Goal: Task Accomplishment & Management: Use online tool/utility

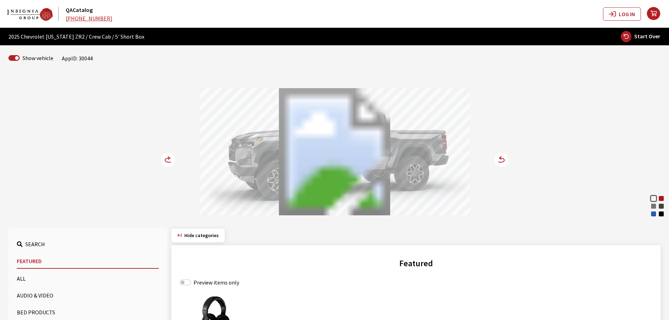
click at [172, 157] on circle at bounding box center [168, 160] width 14 height 14
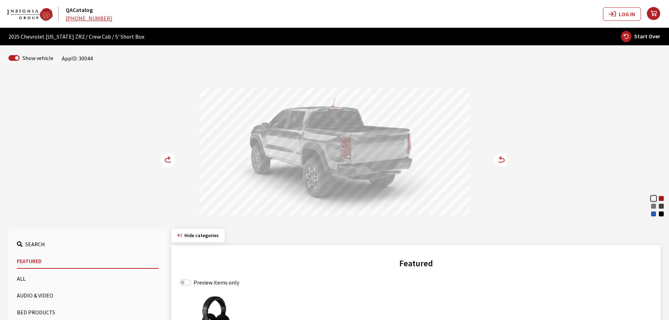
click at [172, 156] on circle at bounding box center [168, 160] width 14 height 14
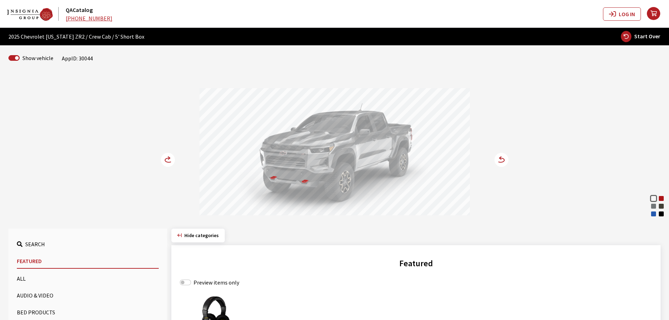
click at [172, 156] on circle at bounding box center [168, 160] width 14 height 14
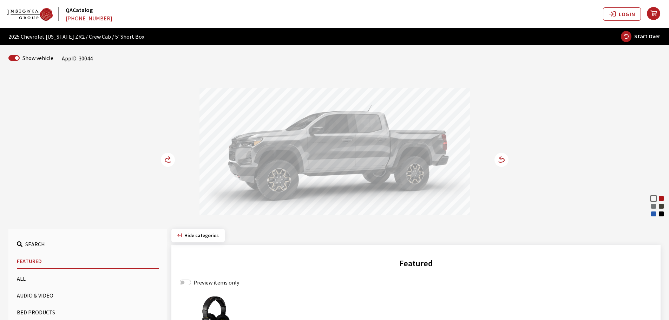
click at [167, 160] on circle at bounding box center [168, 160] width 14 height 14
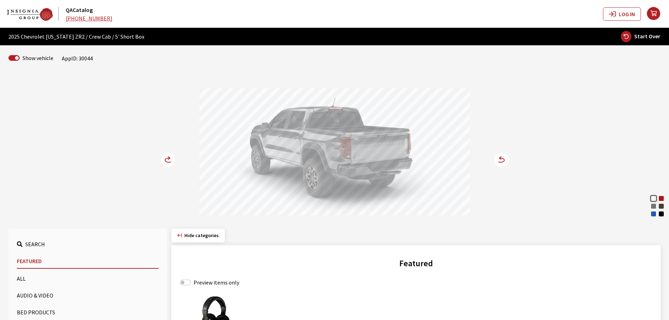
click at [167, 160] on circle at bounding box center [168, 160] width 14 height 14
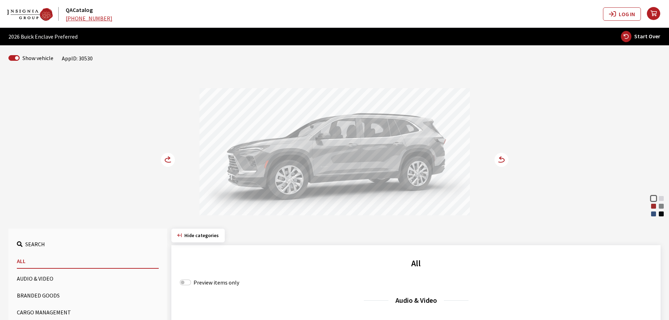
click at [651, 205] on div "Cherry Red Tintcoat" at bounding box center [653, 206] width 7 height 7
click at [170, 159] on circle at bounding box center [168, 160] width 14 height 14
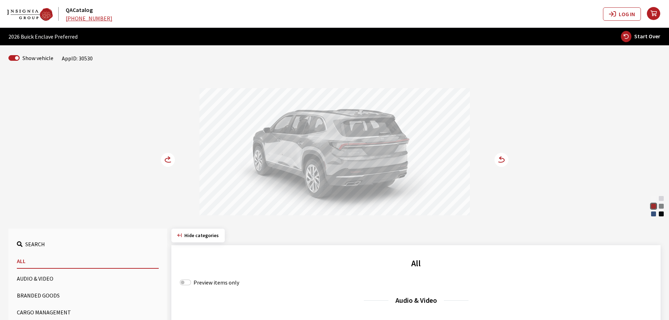
click at [170, 159] on circle at bounding box center [168, 160] width 14 height 14
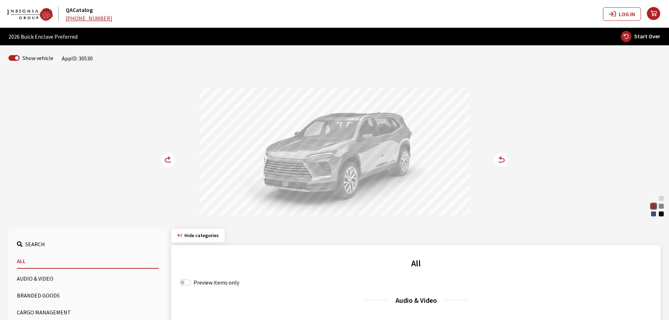
click at [170, 159] on circle at bounding box center [168, 160] width 14 height 14
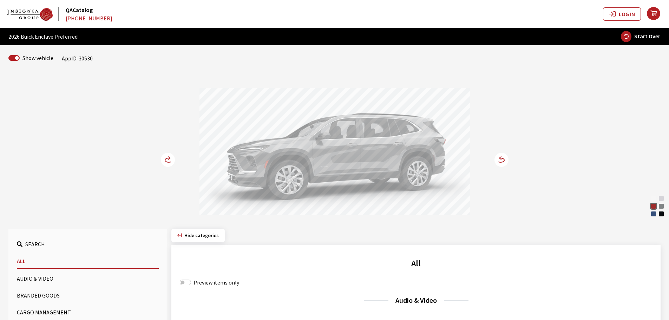
click at [171, 159] on icon at bounding box center [172, 160] width 5 height 6
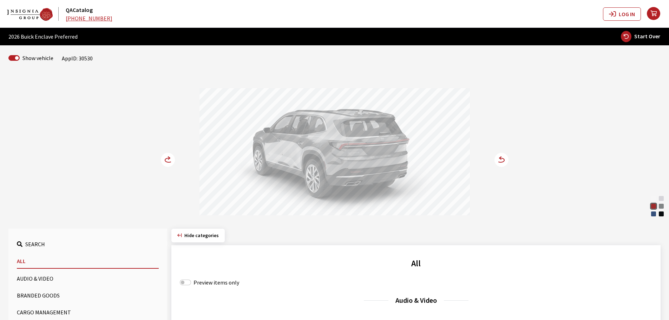
click at [171, 159] on icon at bounding box center [172, 160] width 5 height 6
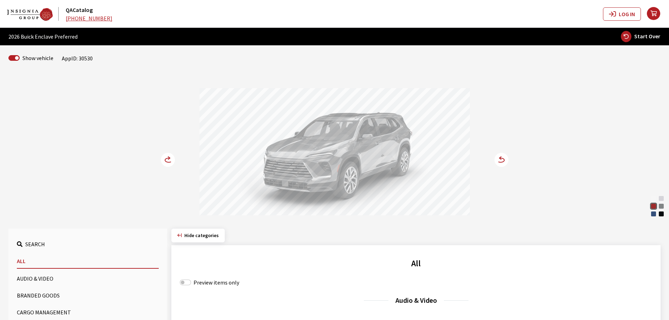
click at [171, 159] on icon at bounding box center [172, 160] width 5 height 6
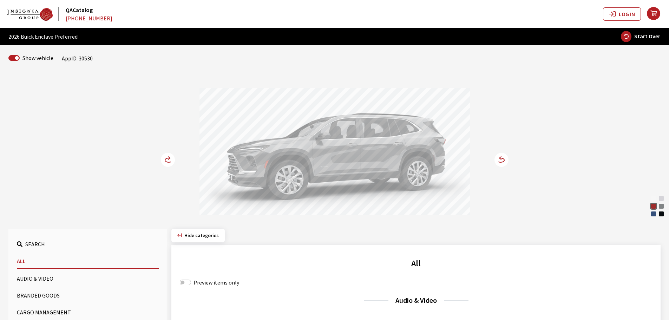
click at [168, 160] on circle at bounding box center [168, 160] width 14 height 14
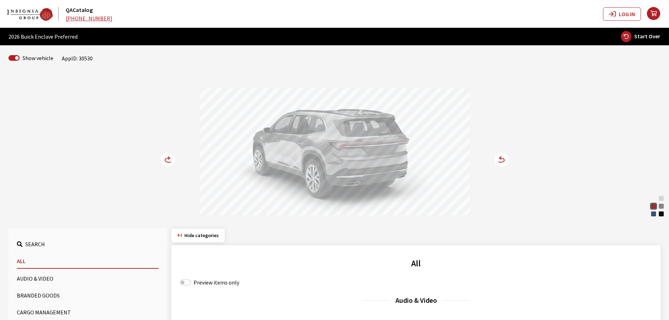
click at [168, 159] on icon at bounding box center [169, 158] width 2 height 3
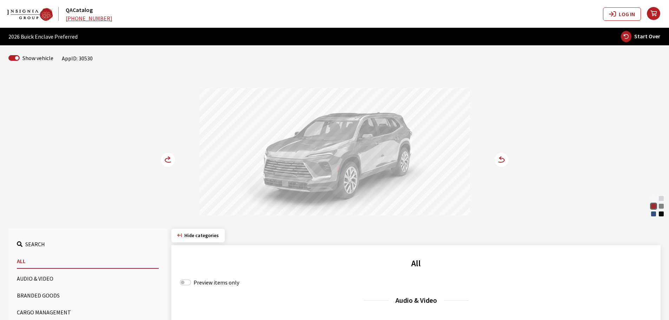
click at [169, 159] on circle at bounding box center [168, 160] width 14 height 14
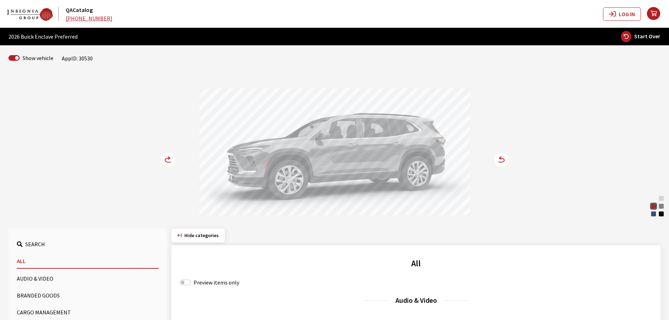
click at [169, 159] on circle at bounding box center [168, 160] width 14 height 14
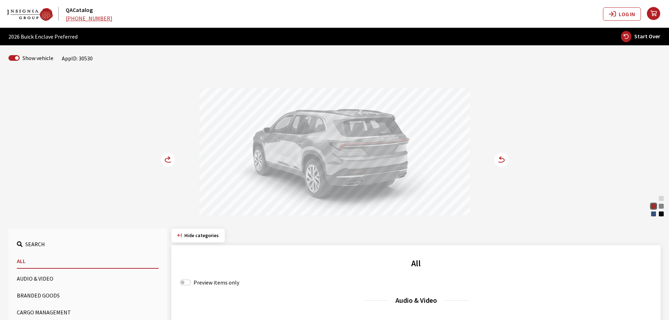
click at [168, 156] on circle at bounding box center [168, 160] width 14 height 14
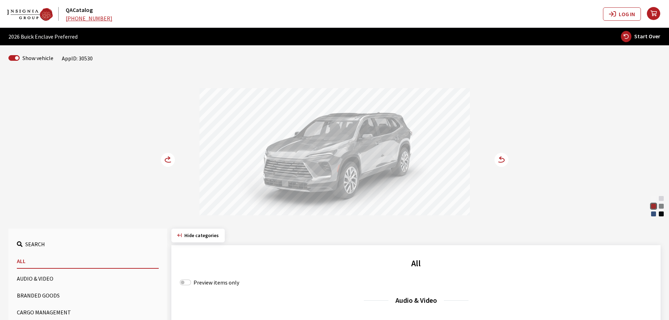
click at [168, 156] on circle at bounding box center [168, 160] width 14 height 14
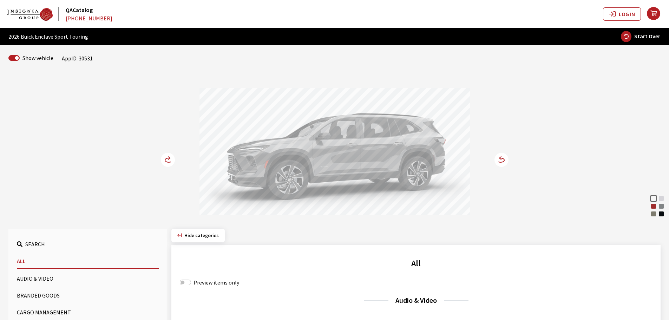
click at [163, 158] on circle at bounding box center [168, 160] width 14 height 14
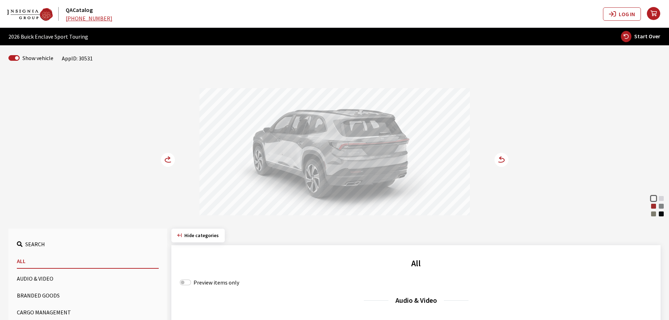
click at [163, 158] on circle at bounding box center [168, 160] width 14 height 14
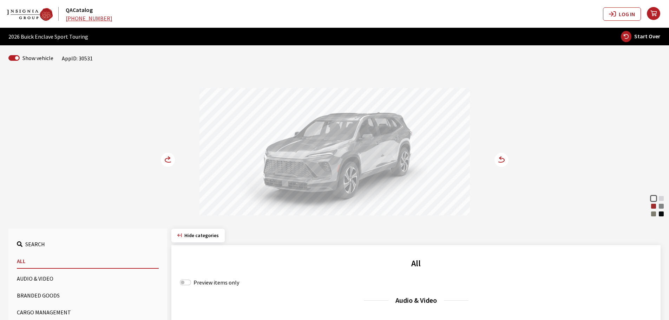
click at [171, 159] on icon at bounding box center [172, 160] width 5 height 6
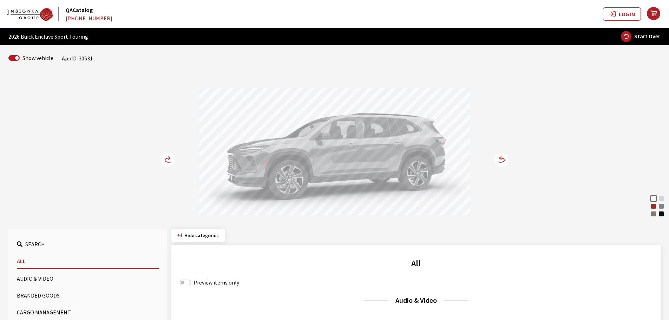
click at [170, 159] on icon at bounding box center [172, 160] width 5 height 6
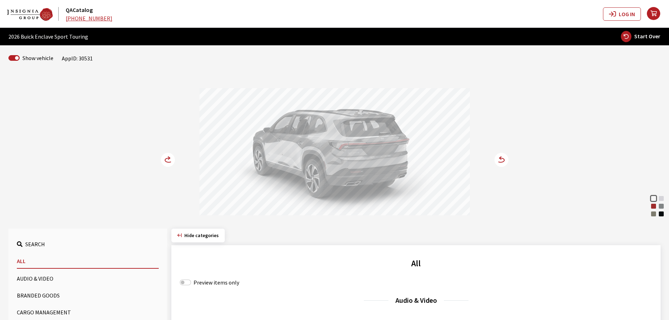
click at [169, 159] on icon at bounding box center [169, 158] width 2 height 3
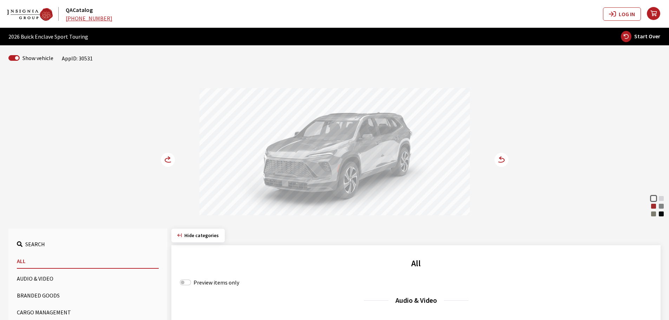
click at [172, 158] on icon at bounding box center [172, 160] width 5 height 6
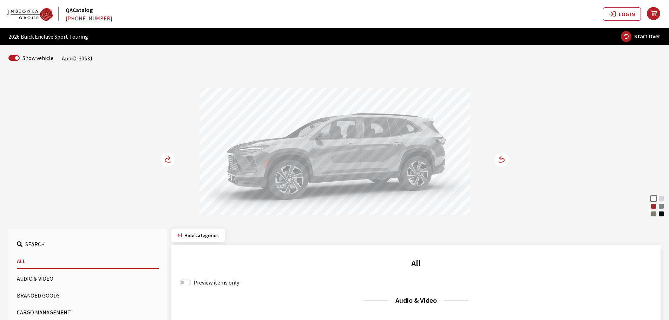
click at [172, 158] on icon at bounding box center [172, 160] width 5 height 6
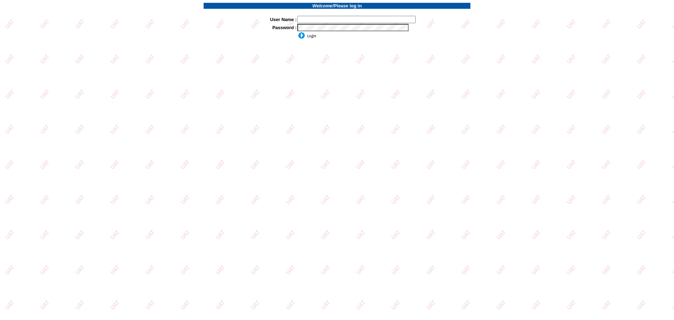
click at [317, 20] on input "text" at bounding box center [356, 19] width 118 height 7
type input "sdakes"
click at [305, 38] on input "image" at bounding box center [306, 35] width 19 height 7
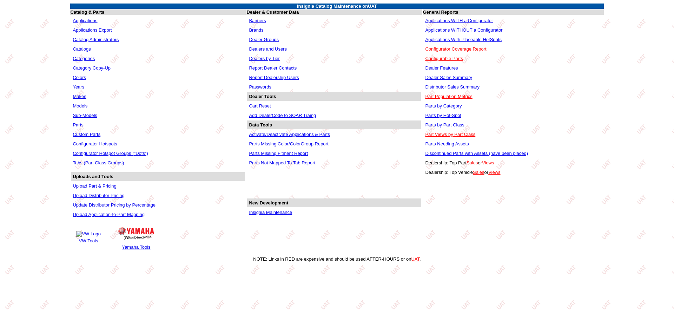
click at [454, 27] on td "Applications WITHOUT a Configurator" at bounding box center [513, 30] width 179 height 9
click at [454, 28] on link "Applications WITHOUT a Configurator" at bounding box center [463, 29] width 77 height 5
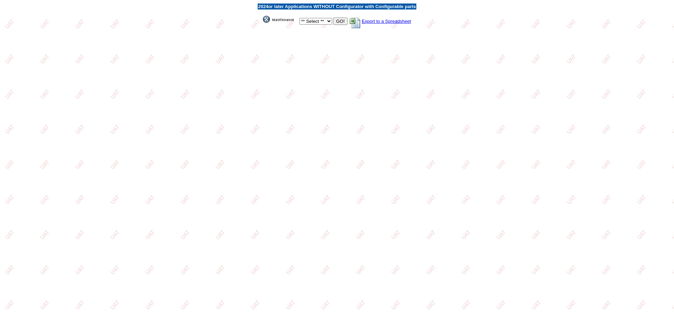
click at [329, 21] on select "** Select ** Acura Alfa Romeo Audi Bentley BMW DoubleTake [PERSON_NAME] Honda H…" at bounding box center [316, 21] width 33 height 7
select select "550"
click at [300, 18] on select "** Select ** Acura Alfa Romeo Audi Bentley BMW DoubleTake Ford GM Honda Hyundai…" at bounding box center [316, 21] width 33 height 7
click at [340, 21] on input "GO!" at bounding box center [340, 21] width 14 height 7
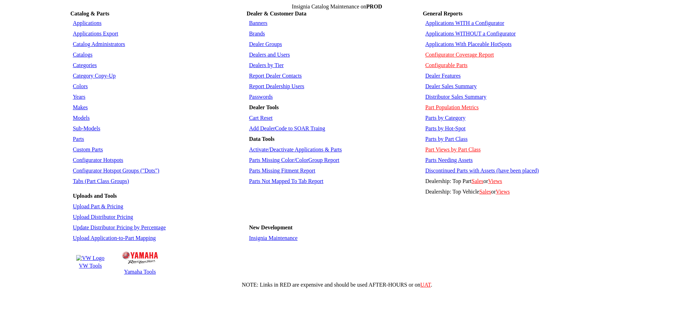
click at [444, 20] on link "Applications WITH a Configurator" at bounding box center [464, 23] width 79 height 6
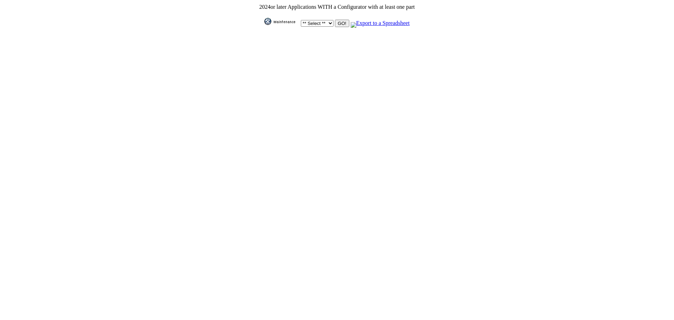
click at [328, 21] on select "** Select ** Acura Alfa Romeo Audi Bentley BMW DoubleTake [PERSON_NAME] Honda H…" at bounding box center [317, 23] width 33 height 7
select select "550"
click at [301, 20] on select "** Select ** Acura Alfa Romeo Audi Bentley BMW DoubleTake [PERSON_NAME] Honda H…" at bounding box center [317, 23] width 33 height 7
click at [341, 21] on input "GO!" at bounding box center [342, 23] width 14 height 7
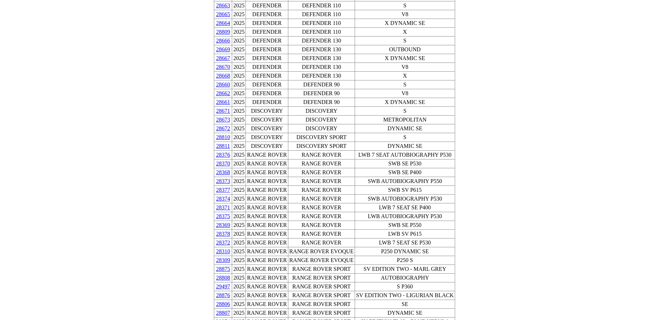
scroll to position [246, 0]
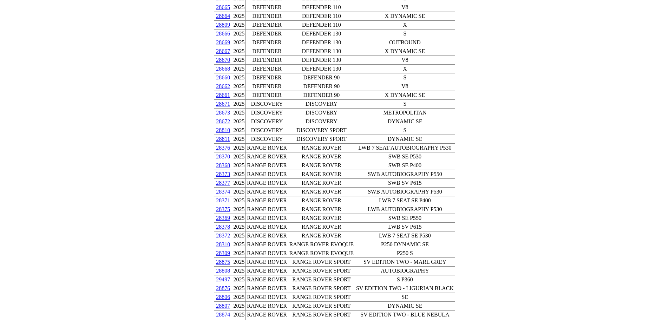
click at [230, 276] on link "29497" at bounding box center [223, 279] width 14 height 6
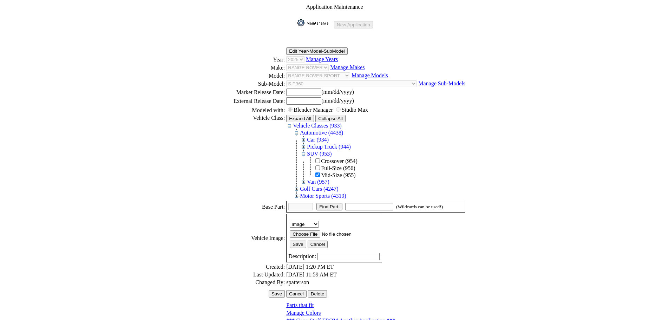
scroll to position [120, 0]
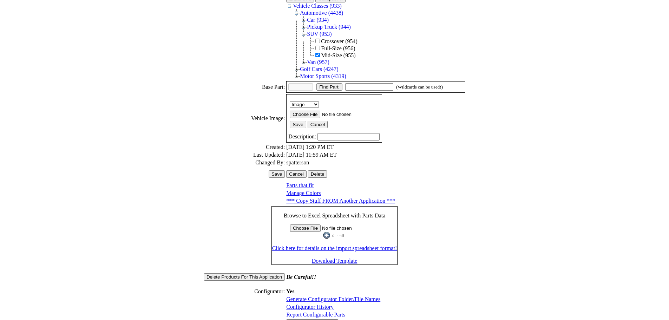
click at [304, 304] on link "Configurator History" at bounding box center [309, 307] width 47 height 6
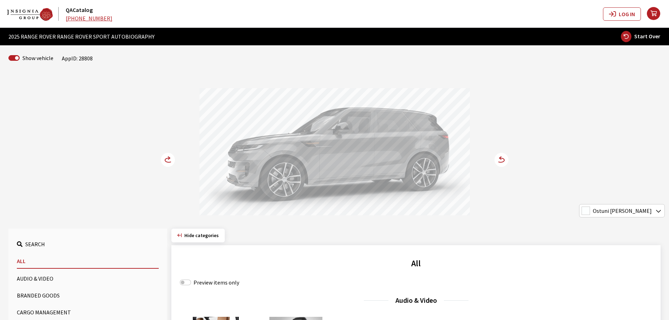
click at [164, 156] on circle at bounding box center [168, 160] width 14 height 14
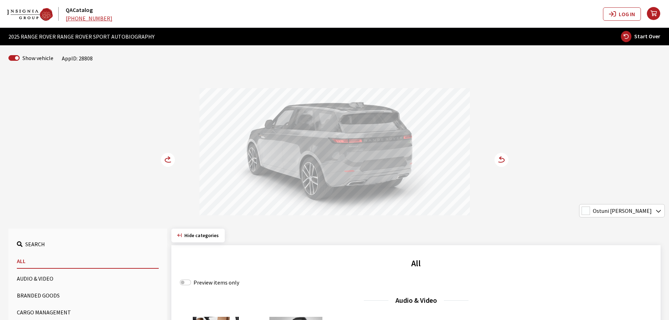
click at [164, 156] on circle at bounding box center [168, 160] width 14 height 14
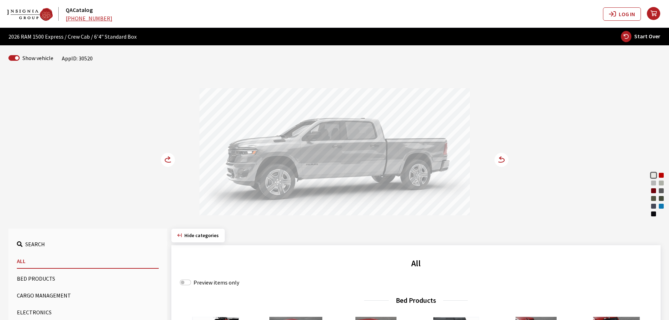
click at [166, 156] on circle at bounding box center [168, 160] width 14 height 14
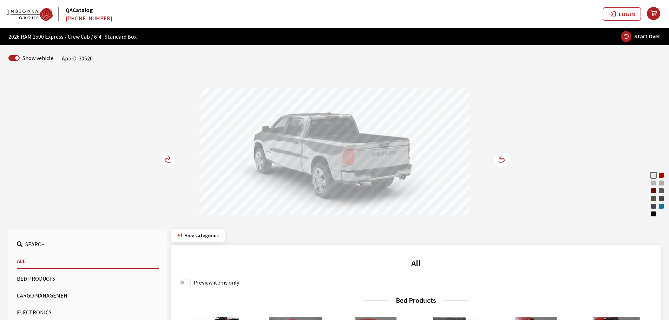
click at [166, 156] on circle at bounding box center [168, 160] width 14 height 14
